Goal: Task Accomplishment & Management: Use online tool/utility

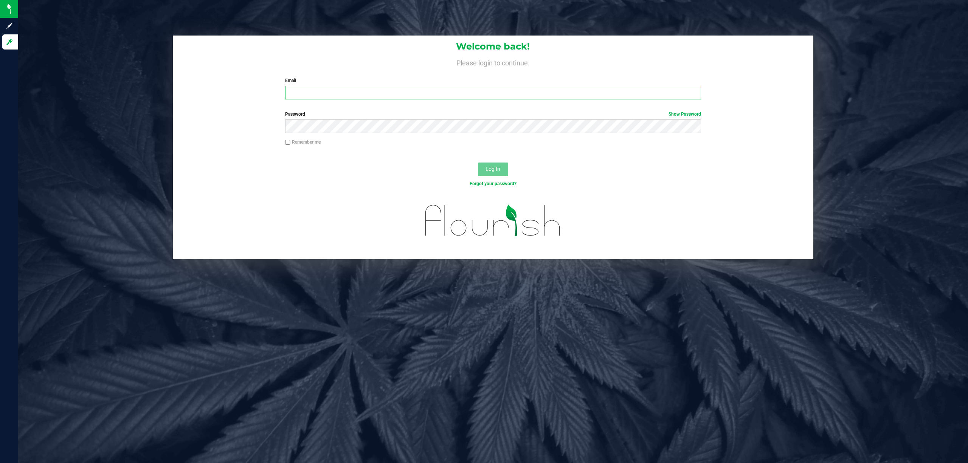
click at [345, 90] on input "Email" at bounding box center [493, 93] width 416 height 14
type input "[EMAIL_ADDRESS][DOMAIN_NAME]"
click at [478, 163] on button "Log In" at bounding box center [493, 170] width 30 height 14
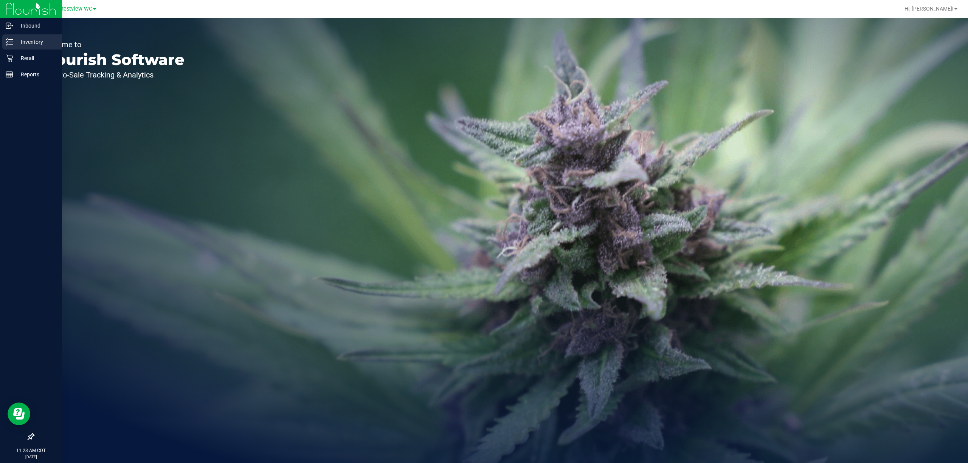
click at [14, 38] on p "Inventory" at bounding box center [35, 41] width 45 height 9
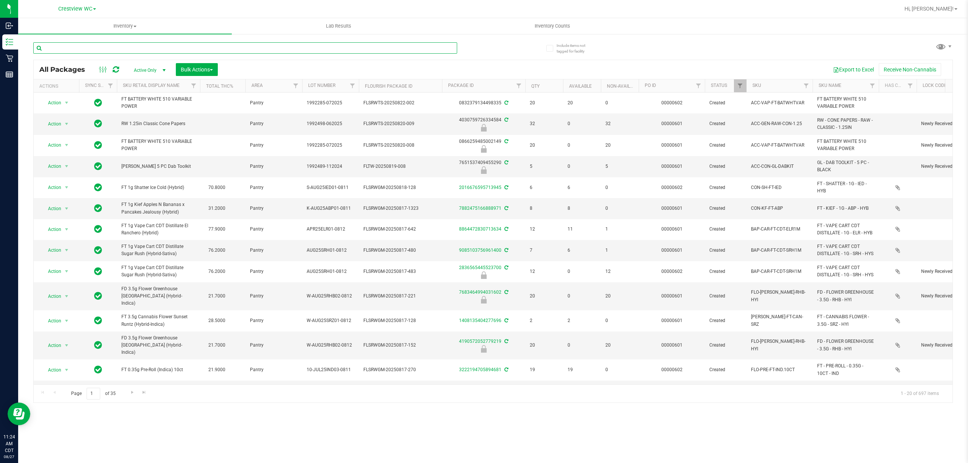
click at [169, 44] on input "text" at bounding box center [245, 47] width 424 height 11
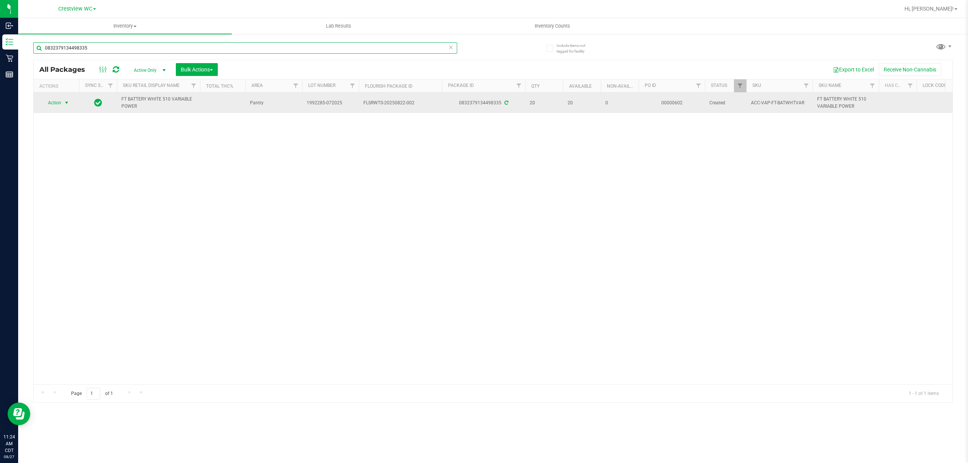
type input "0832379134498335"
click at [66, 107] on span "select" at bounding box center [66, 103] width 9 height 11
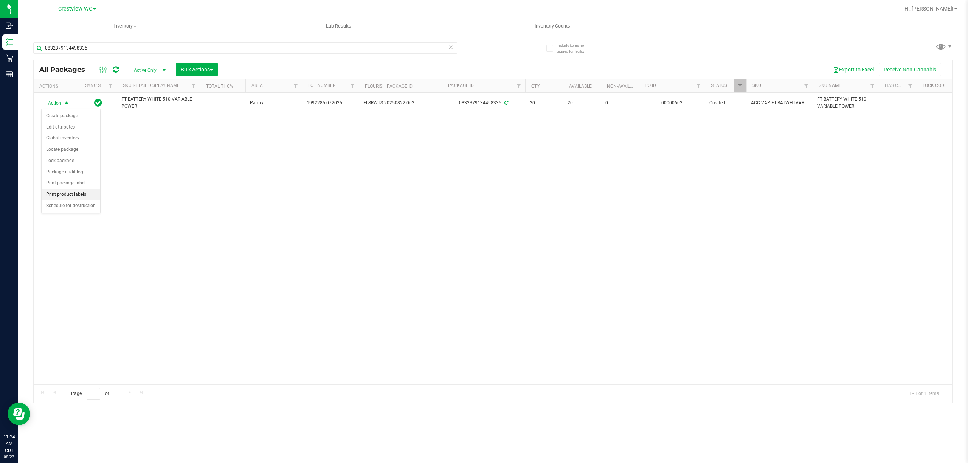
click at [70, 192] on li "Print product labels" at bounding box center [71, 194] width 59 height 11
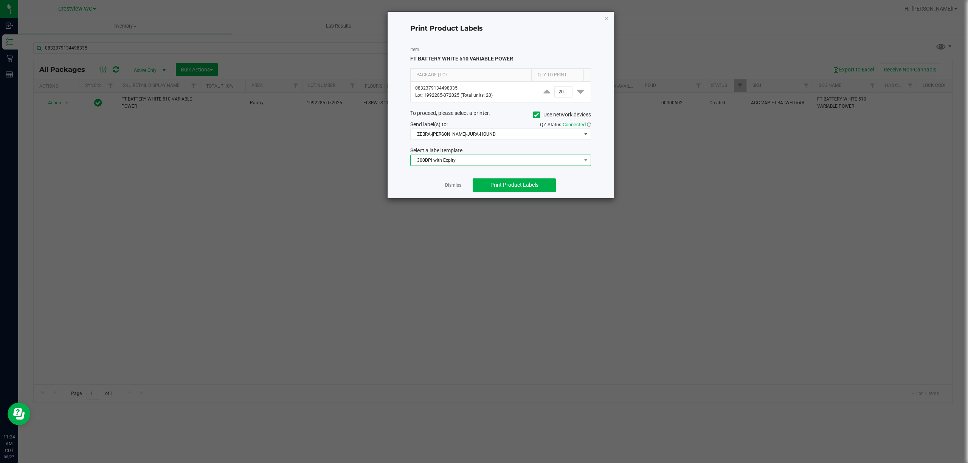
click at [495, 165] on span "300DPI with Expiry" at bounding box center [496, 160] width 171 height 11
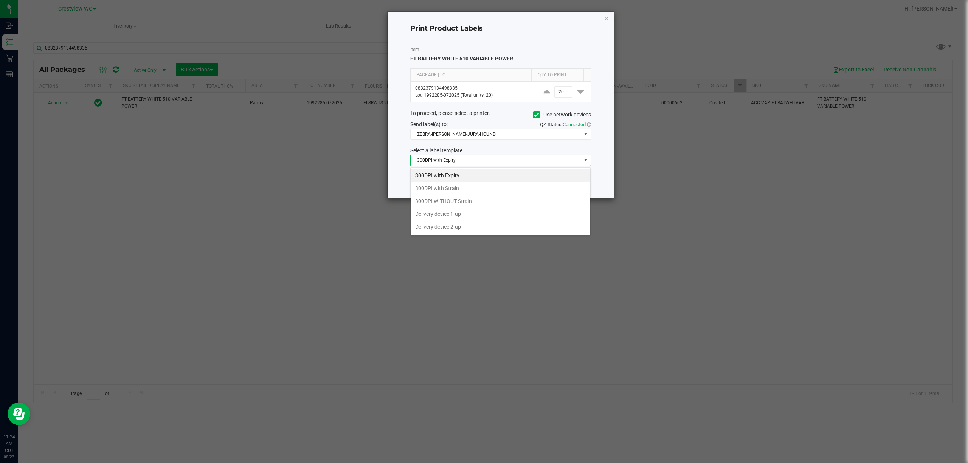
scroll to position [11, 180]
click at [461, 191] on li "300DPI with Strain" at bounding box center [501, 188] width 180 height 13
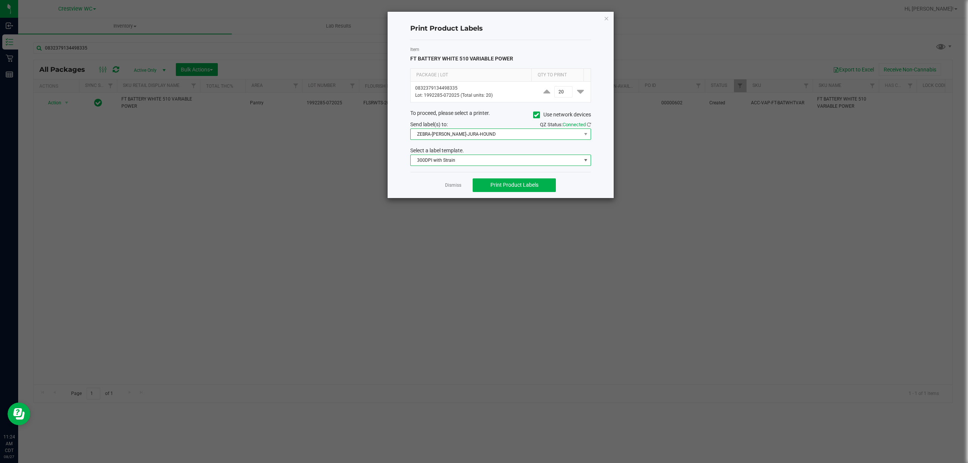
click at [474, 140] on span "ZEBRA-[PERSON_NAME]-JURA-HOUND" at bounding box center [496, 134] width 171 height 11
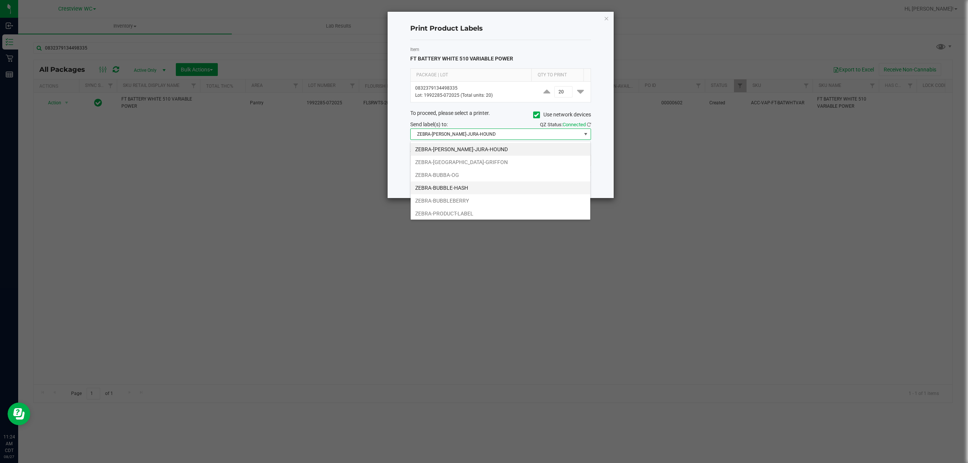
scroll to position [16, 0]
click at [473, 198] on li "ZEBRA-PRODUCT-LABEL" at bounding box center [501, 199] width 180 height 13
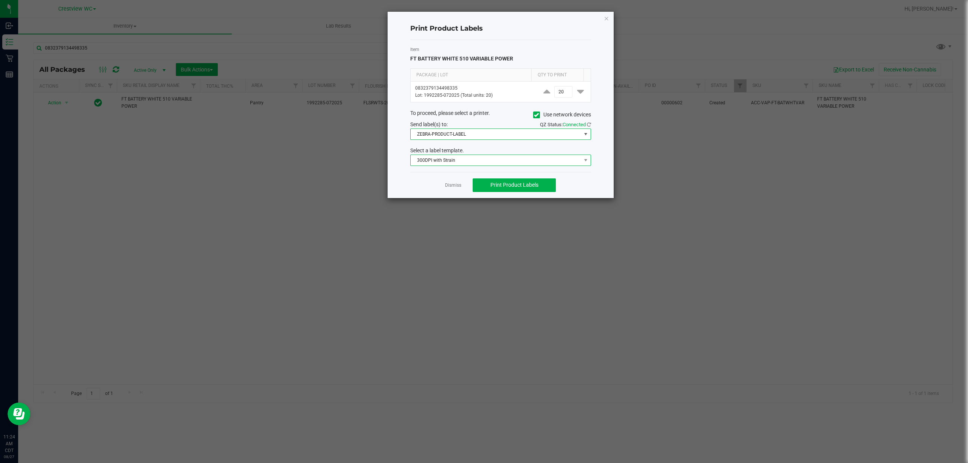
click at [483, 165] on span "300DPI with Strain" at bounding box center [496, 160] width 171 height 11
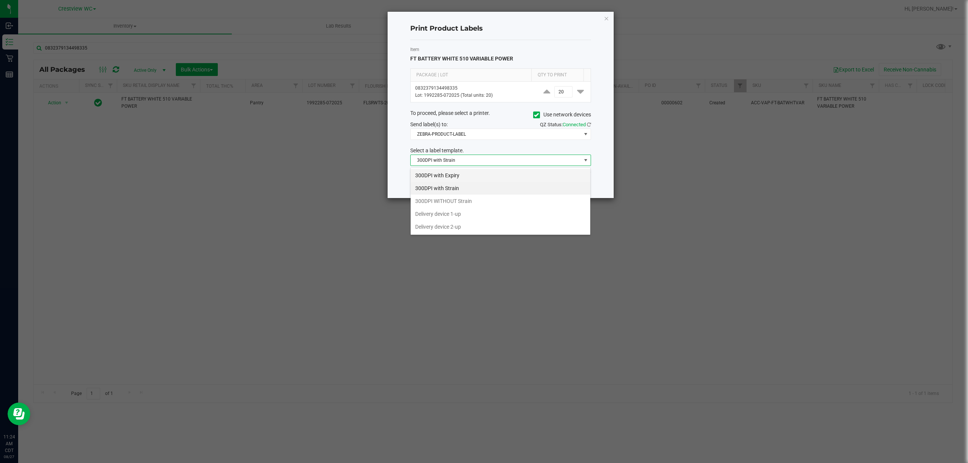
scroll to position [11, 180]
click at [511, 151] on div "Select a label template." at bounding box center [501, 151] width 192 height 8
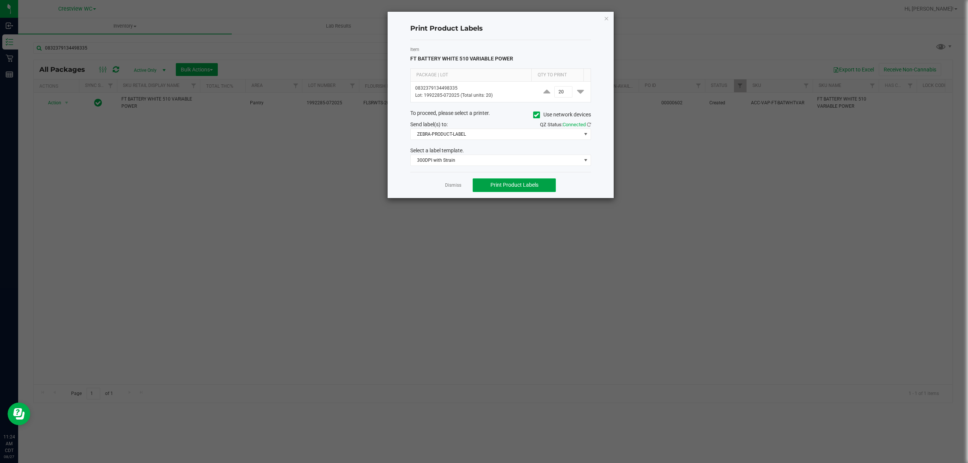
click at [509, 183] on span "Print Product Labels" at bounding box center [514, 185] width 48 height 6
